Goal: Task Accomplishment & Management: Use online tool/utility

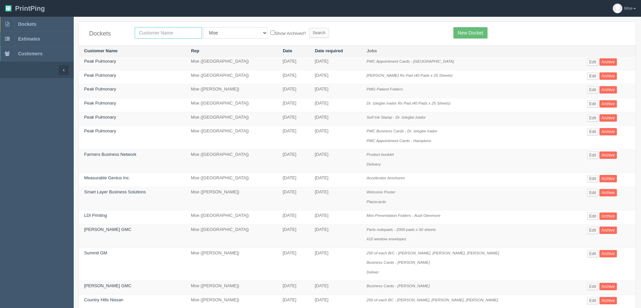
click at [178, 36] on input "text" at bounding box center [168, 32] width 67 height 11
type input "heroes"
click at [309, 33] on input "Search" at bounding box center [319, 33] width 20 height 10
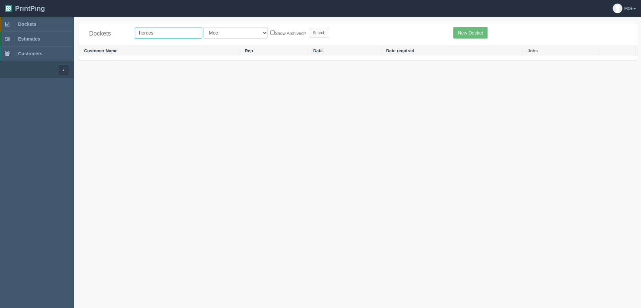
drag, startPoint x: 179, startPoint y: 36, endPoint x: -30, endPoint y: 32, distance: 208.9
click at [0, 32] on html "PrintPing Moe Administration Edit account ( [EMAIL_ADDRESS][DOMAIN_NAME] ) Logo…" at bounding box center [320, 162] width 641 height 325
type input "impact"
click at [309, 33] on input "Search" at bounding box center [319, 33] width 20 height 10
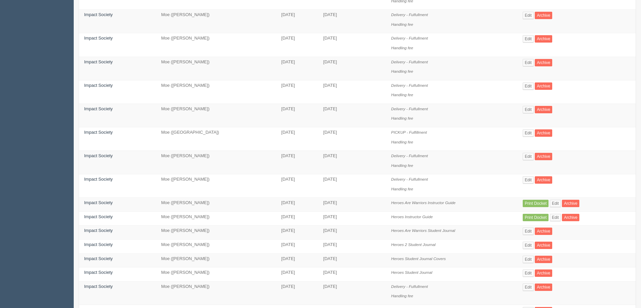
scroll to position [302, 0]
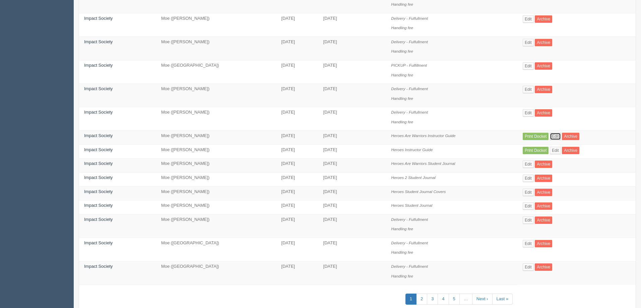
click at [551, 137] on link "Edit" at bounding box center [555, 136] width 11 height 7
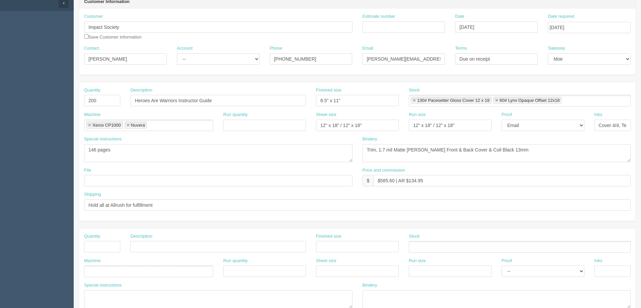
scroll to position [34, 0]
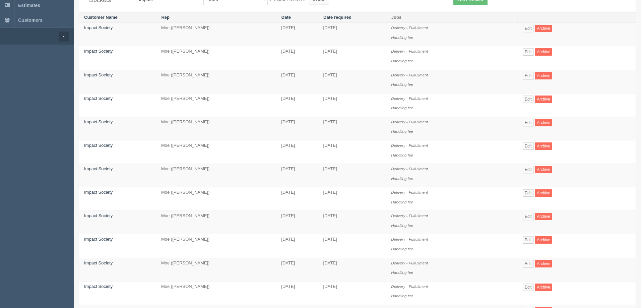
scroll to position [302, 0]
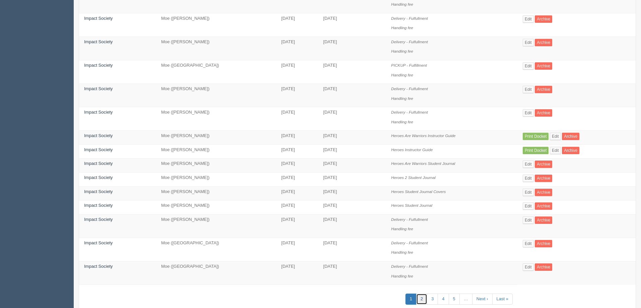
click at [422, 299] on link "2" at bounding box center [421, 299] width 11 height 11
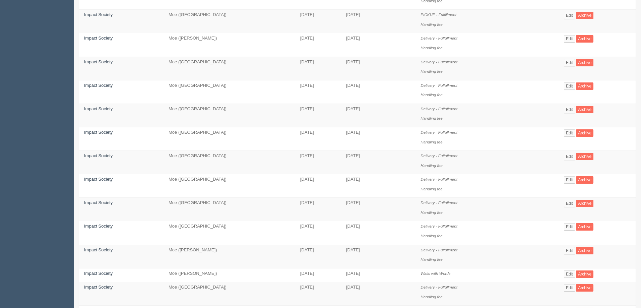
scroll to position [369, 0]
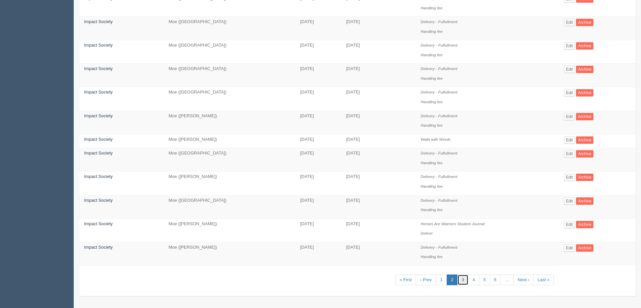
click at [459, 282] on link "3" at bounding box center [463, 280] width 11 height 11
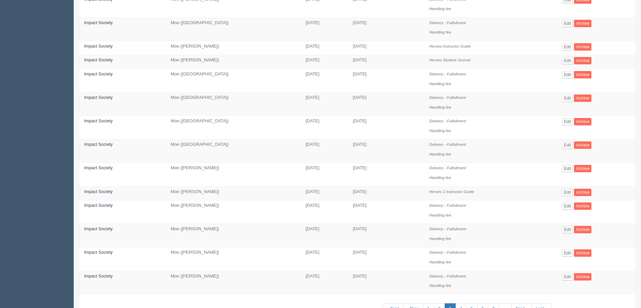
scroll to position [331, 0]
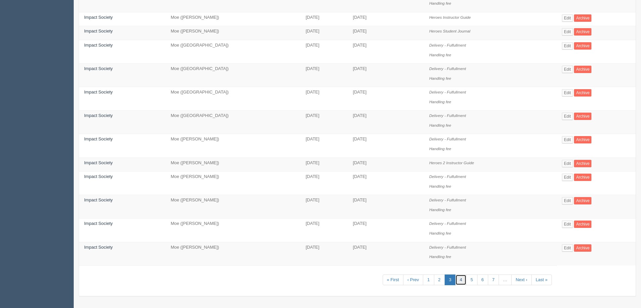
click at [461, 282] on link "4" at bounding box center [461, 280] width 11 height 11
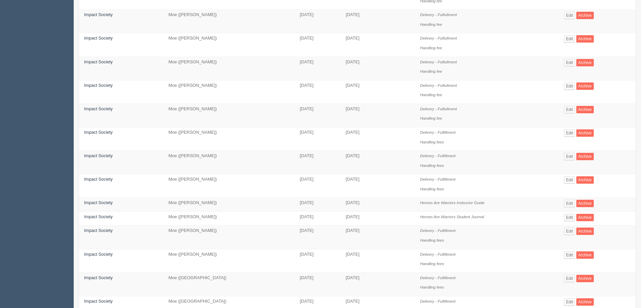
scroll to position [268, 0]
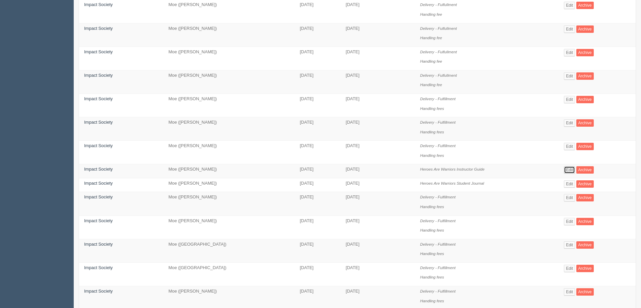
click at [569, 170] on link "Edit" at bounding box center [569, 169] width 11 height 7
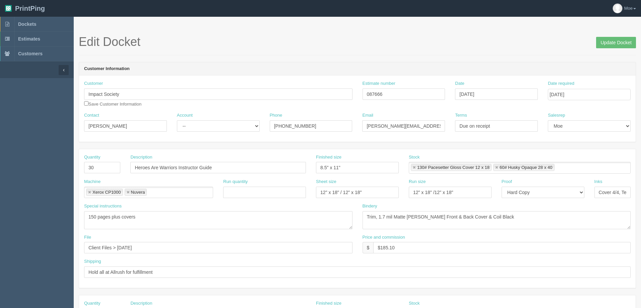
scroll to position [34, 0]
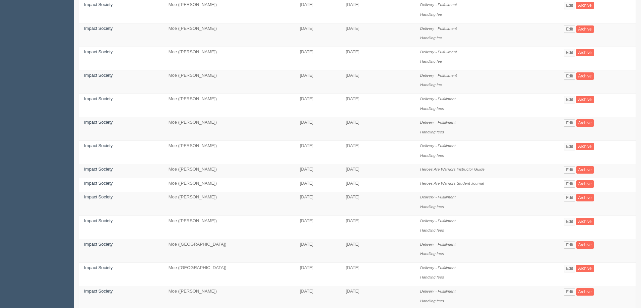
scroll to position [350, 0]
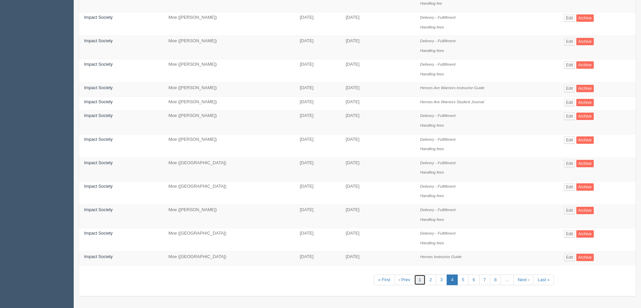
click at [419, 281] on link "1" at bounding box center [419, 280] width 11 height 11
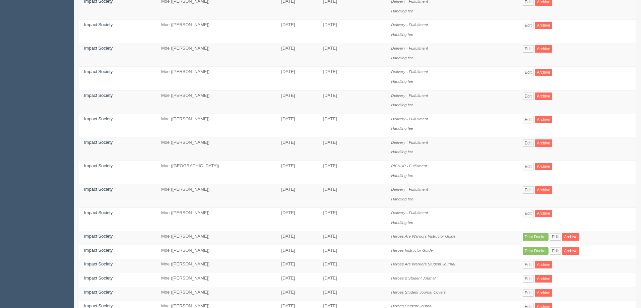
scroll to position [235, 0]
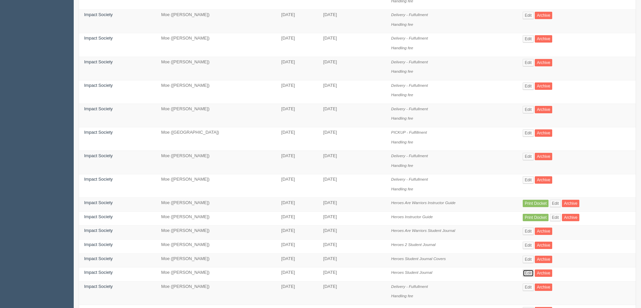
click at [526, 274] on link "Edit" at bounding box center [528, 273] width 11 height 7
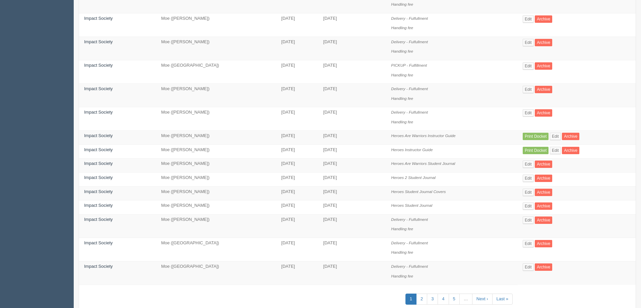
scroll to position [321, 0]
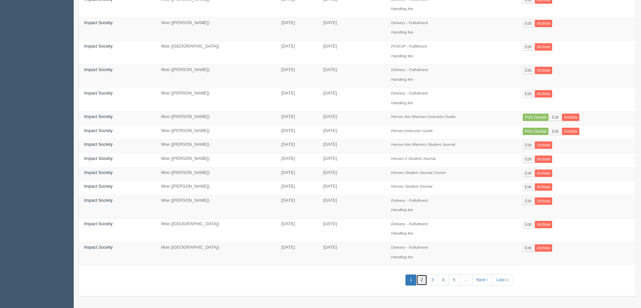
click at [420, 279] on link "2" at bounding box center [421, 280] width 11 height 11
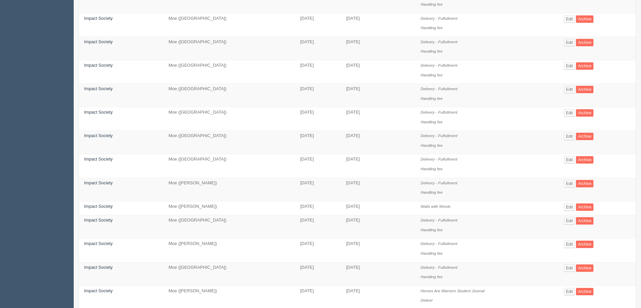
scroll to position [335, 0]
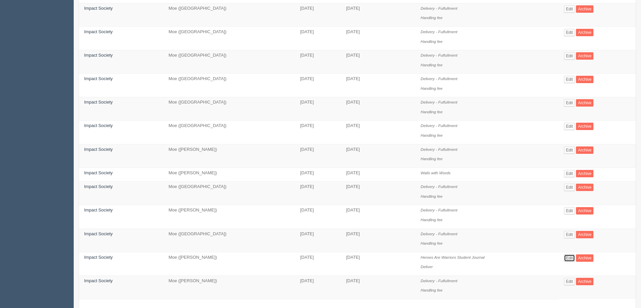
click at [569, 257] on link "Edit" at bounding box center [569, 257] width 11 height 7
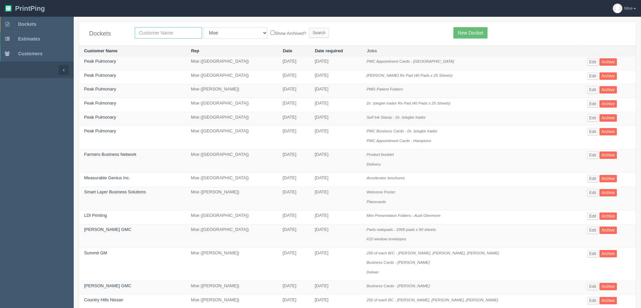
click at [158, 32] on input "text" at bounding box center [168, 32] width 67 height 11
type input "abuse"
click at [309, 34] on input "Search" at bounding box center [319, 33] width 20 height 10
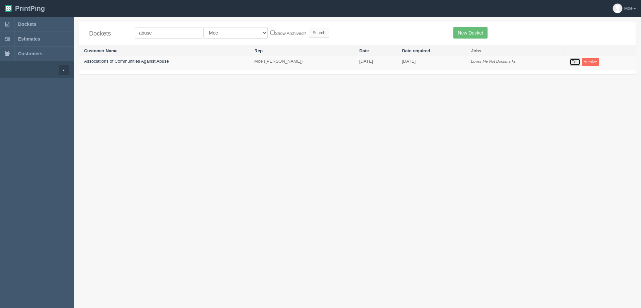
click at [575, 62] on link "Edit" at bounding box center [575, 61] width 11 height 7
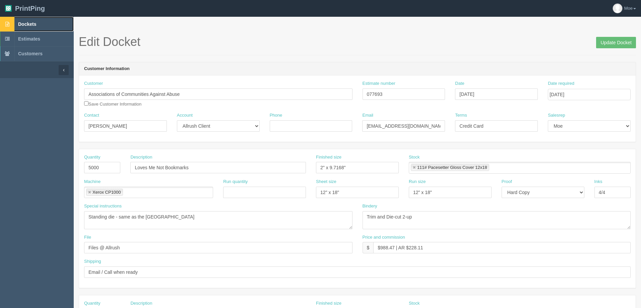
click at [29, 21] on span "Dockets" at bounding box center [27, 23] width 18 height 5
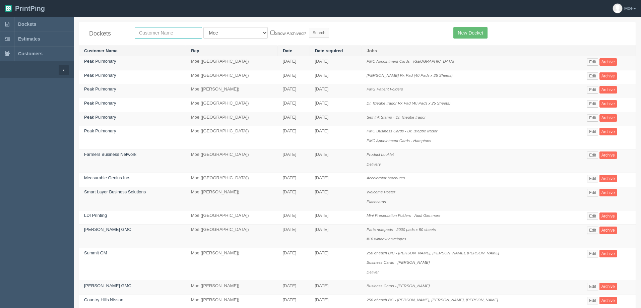
click at [191, 32] on input "text" at bounding box center [168, 32] width 67 height 11
type input "abuse"
click at [221, 33] on select "All Users Ali Ali Test 1 Aly Amy Ankit Arif Brandon Dan France Greg Jim Mark Ma…" at bounding box center [235, 32] width 64 height 11
select select
click at [203, 27] on select "All Users Ali Ali Test 1 Aly Amy Ankit Arif Brandon Dan France Greg Jim Mark Ma…" at bounding box center [235, 32] width 64 height 11
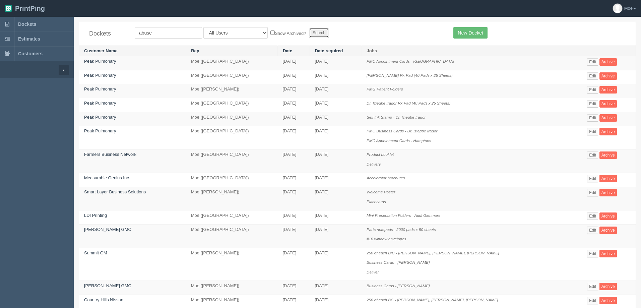
click at [309, 34] on input "Search" at bounding box center [319, 33] width 20 height 10
